Goal: Task Accomplishment & Management: Manage account settings

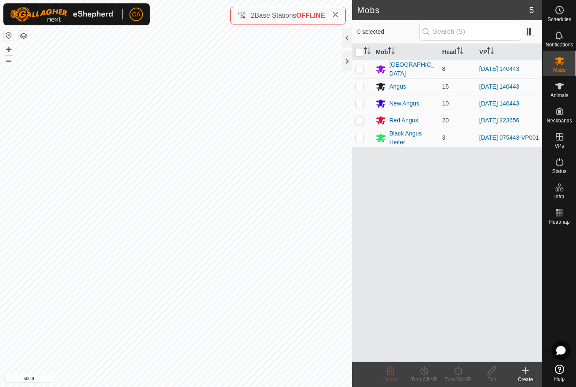
click at [15, 22] on img at bounding box center [62, 14] width 105 height 15
click at [27, 32] on button "button" at bounding box center [24, 36] width 10 height 10
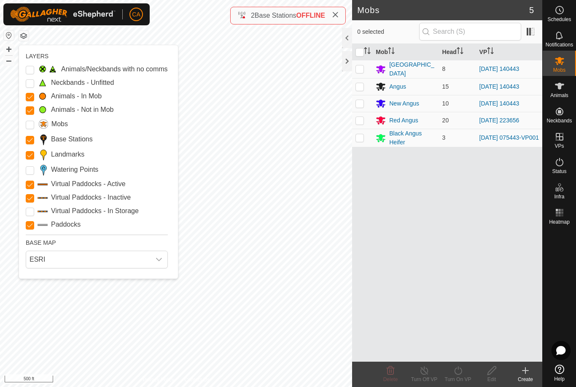
click at [84, 153] on label "Landmarks" at bounding box center [67, 154] width 33 height 10
click at [34, 153] on input "Landmarks" at bounding box center [30, 155] width 8 height 8
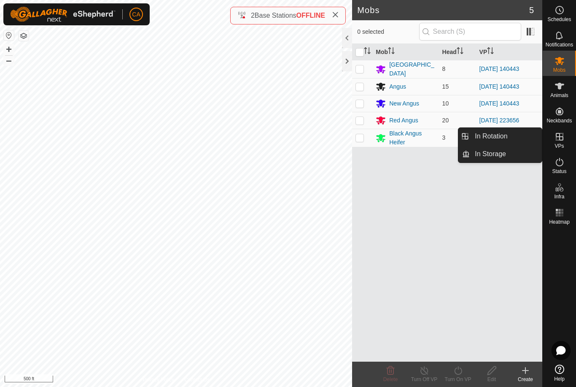
click at [510, 133] on link "In Rotation" at bounding box center [506, 136] width 72 height 17
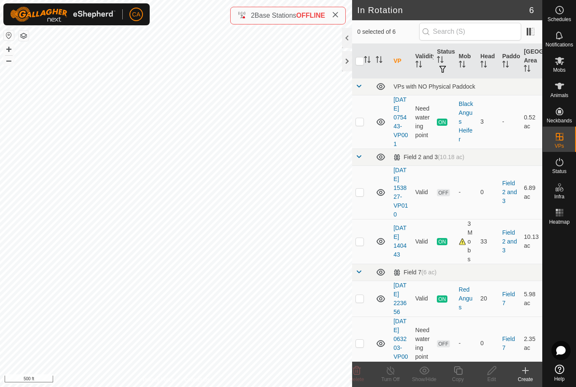
click at [363, 209] on td at bounding box center [362, 192] width 20 height 54
click at [361, 374] on icon at bounding box center [357, 370] width 10 height 10
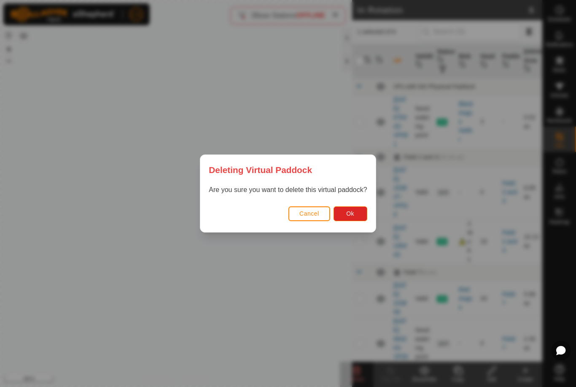
click at [352, 220] on button "Ok" at bounding box center [351, 213] width 34 height 15
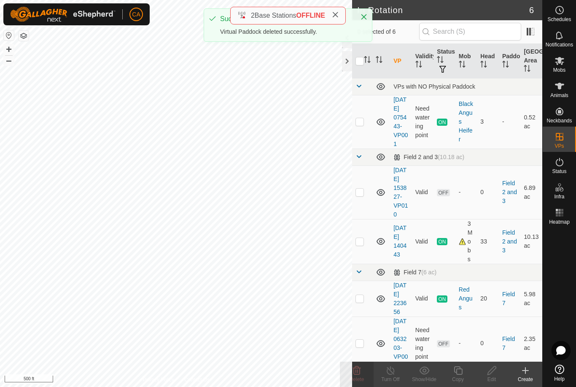
checkbox input "false"
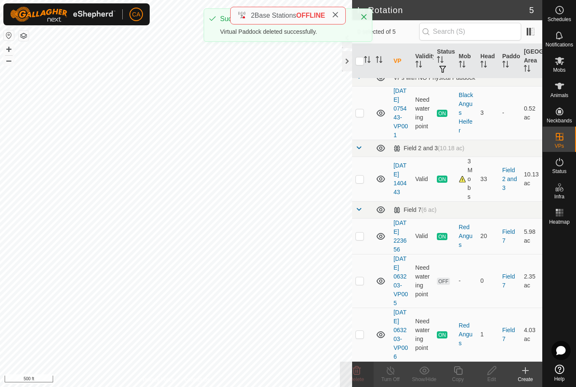
scroll to position [44, 0]
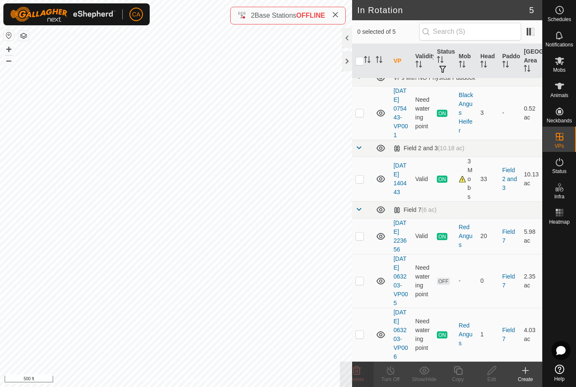
click at [364, 277] on p-checkbox at bounding box center [360, 280] width 8 height 7
click at [365, 379] on div "Delete" at bounding box center [357, 379] width 34 height 8
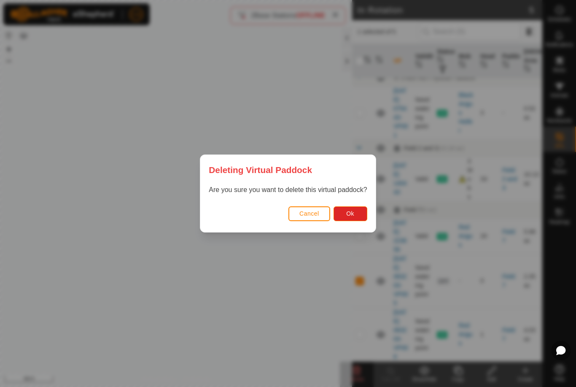
click at [356, 216] on button "Ok" at bounding box center [351, 213] width 34 height 15
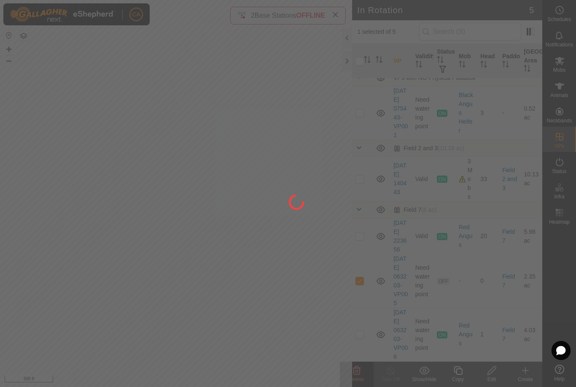
checkbox input "false"
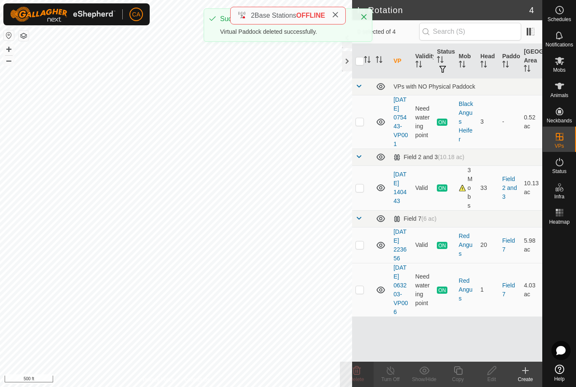
scroll to position [0, 0]
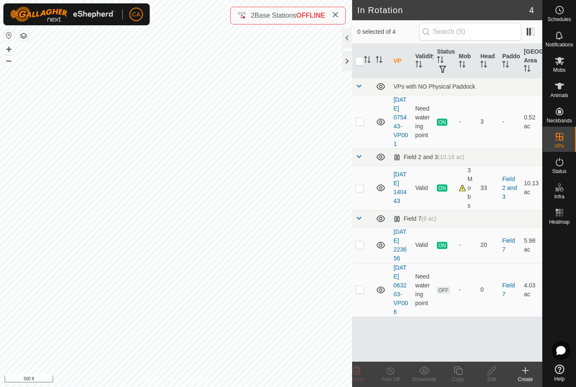
click at [358, 293] on p-checkbox at bounding box center [360, 289] width 8 height 7
click at [361, 378] on span "Delete" at bounding box center [357, 379] width 15 height 6
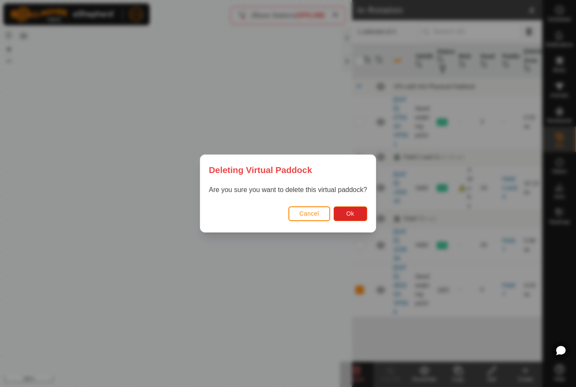
click at [362, 217] on button "Ok" at bounding box center [351, 213] width 34 height 15
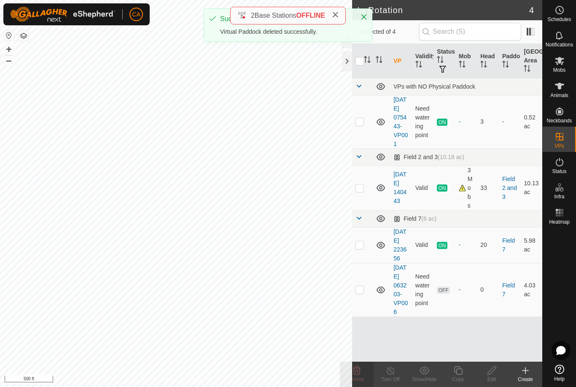
checkbox input "false"
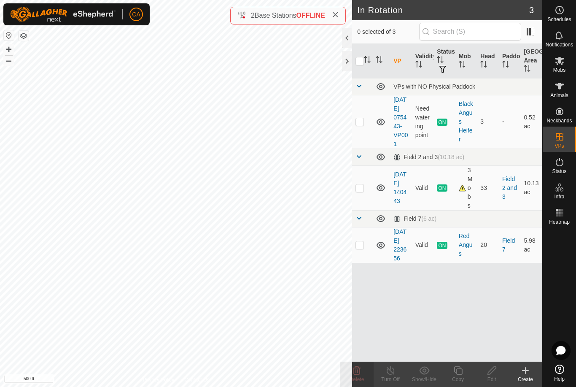
click at [351, 63] on div at bounding box center [347, 61] width 10 height 20
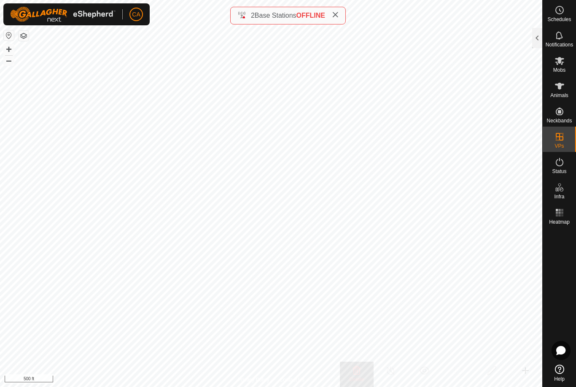
click at [339, 12] on icon at bounding box center [335, 14] width 7 height 7
click at [27, 34] on button "button" at bounding box center [24, 36] width 10 height 10
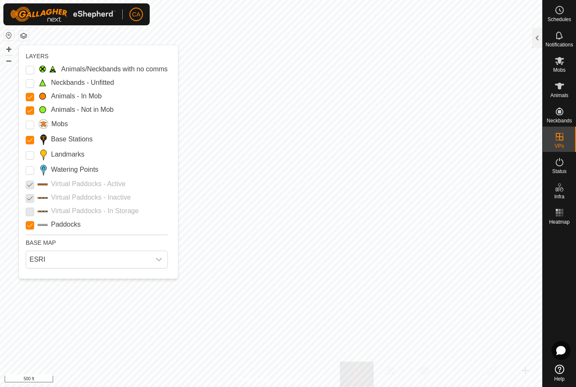
click at [89, 261] on span "ESRI" at bounding box center [88, 259] width 124 height 17
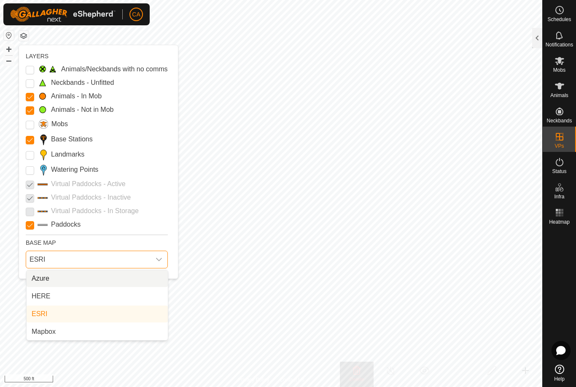
click at [92, 335] on li "Mapbox" at bounding box center [97, 331] width 141 height 17
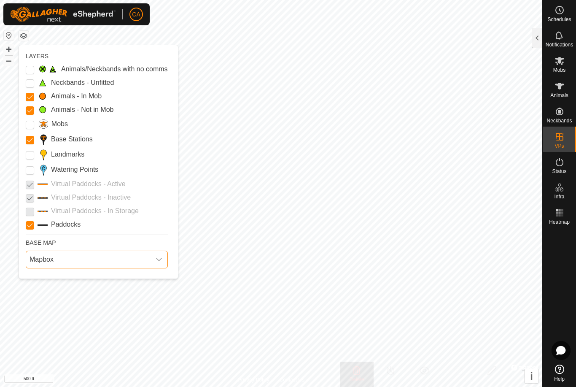
click at [79, 261] on span "Mapbox" at bounding box center [88, 259] width 124 height 17
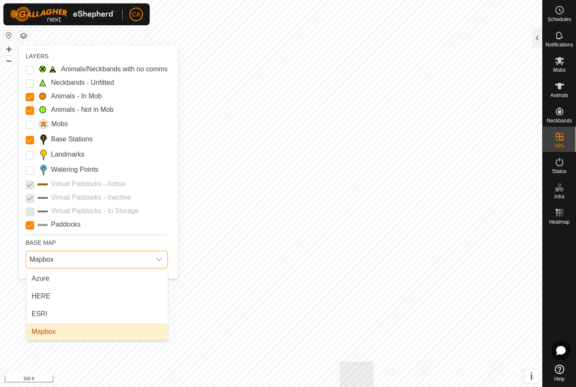
click at [75, 299] on li "HERE" at bounding box center [97, 296] width 141 height 17
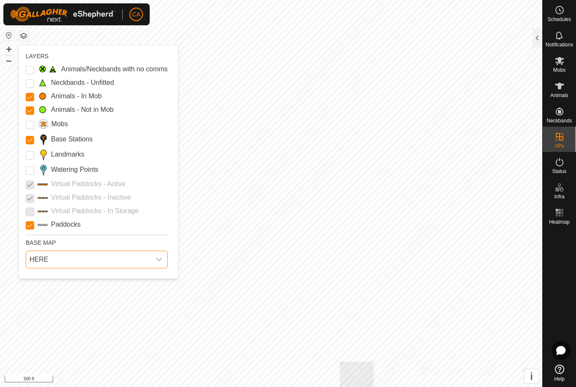
click at [79, 264] on span "HERE" at bounding box center [88, 259] width 124 height 17
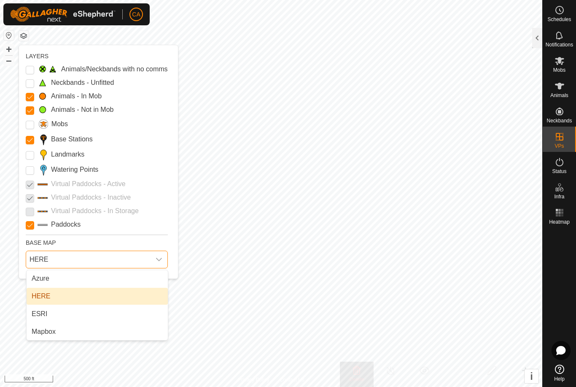
click at [84, 280] on li "Azure" at bounding box center [97, 278] width 141 height 17
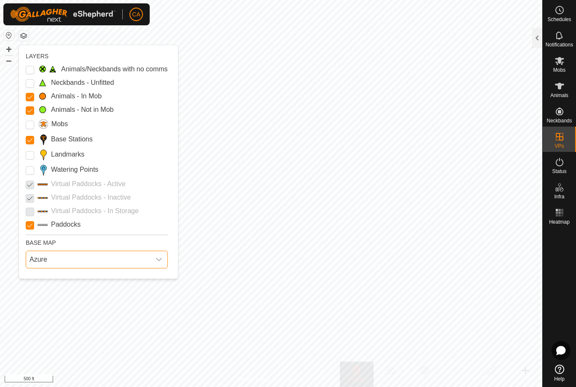
click at [94, 259] on span "Azure" at bounding box center [88, 259] width 124 height 17
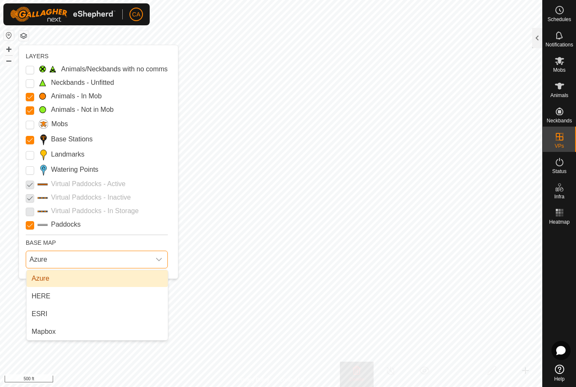
click at [67, 312] on li "ESRI" at bounding box center [97, 313] width 141 height 17
